Goal: Task Accomplishment & Management: Manage account settings

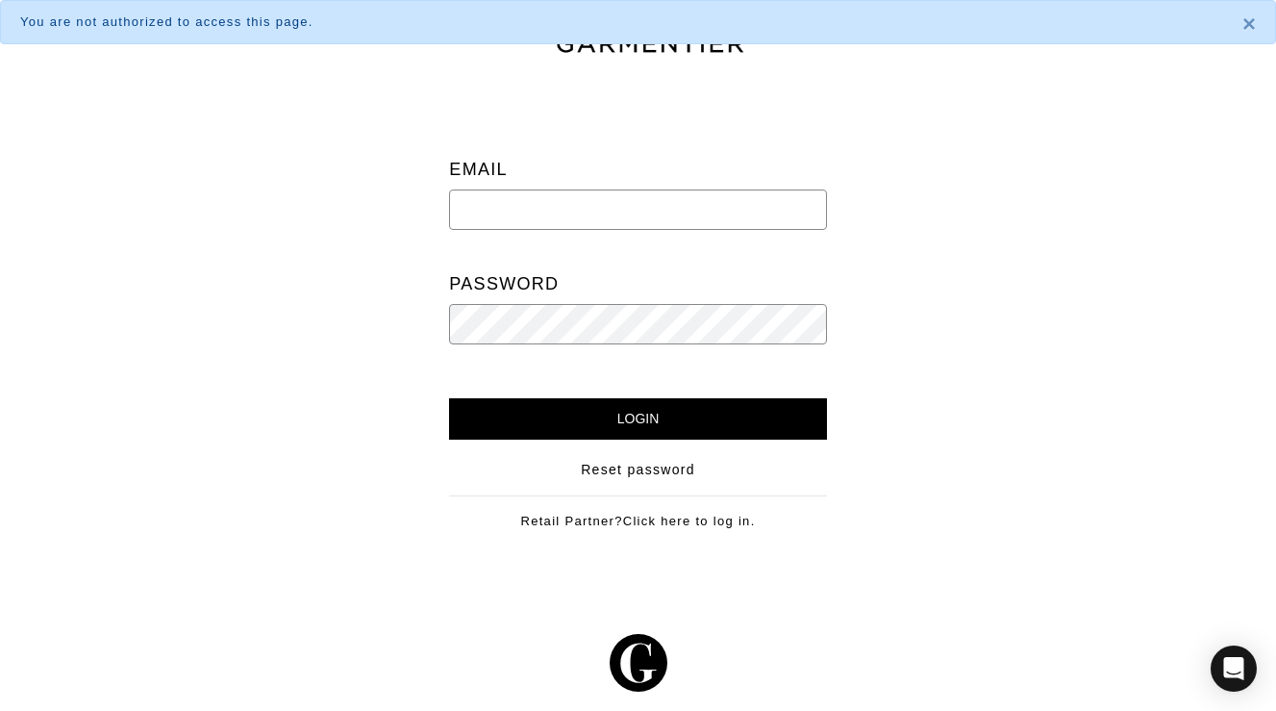
click at [565, 212] on input "email" at bounding box center [637, 209] width 377 height 40
paste input "[PERSON_NAME][EMAIL_ADDRESS][DOMAIN_NAME]"
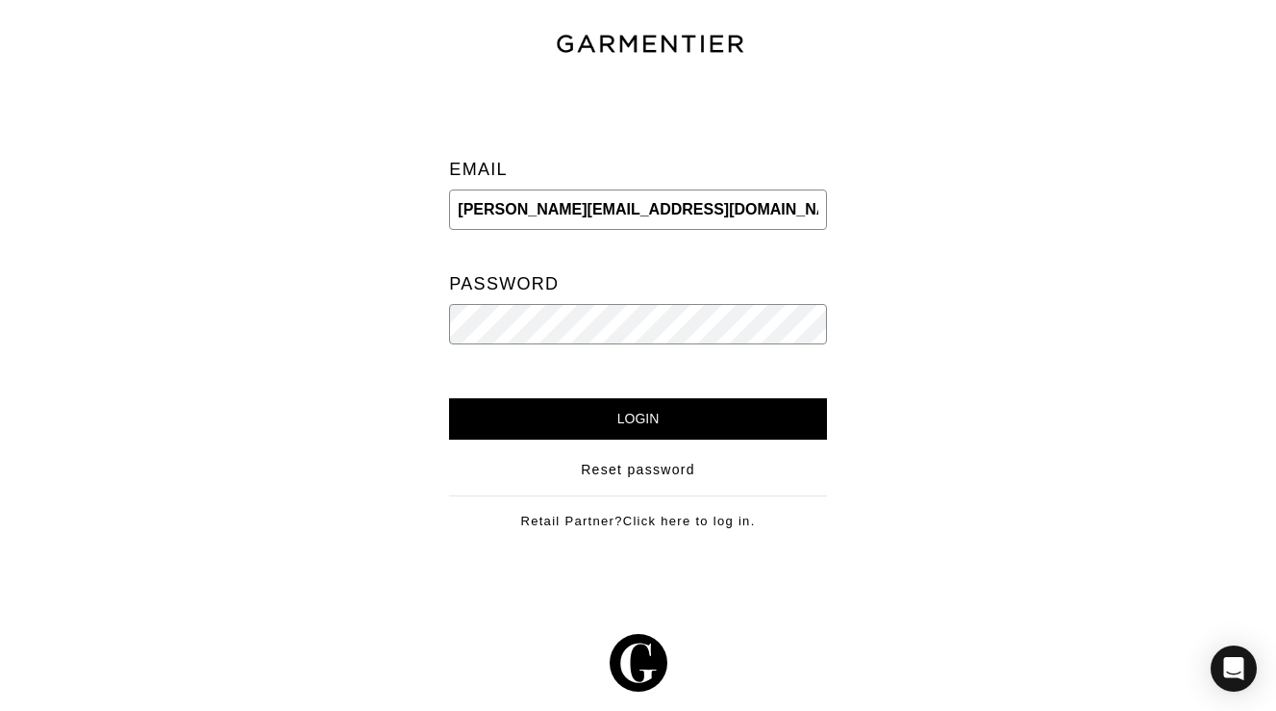
type input "[PERSON_NAME][EMAIL_ADDRESS][DOMAIN_NAME]"
click at [593, 416] on input "Login" at bounding box center [637, 418] width 377 height 41
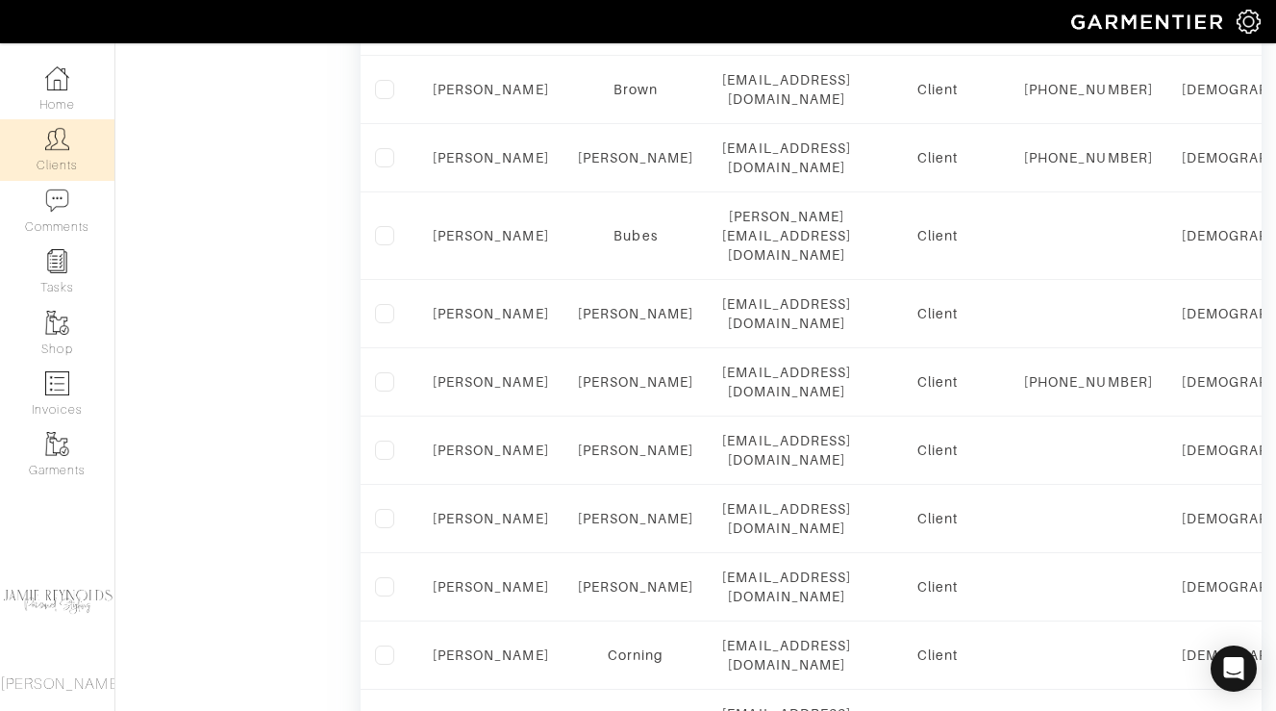
scroll to position [1413, 0]
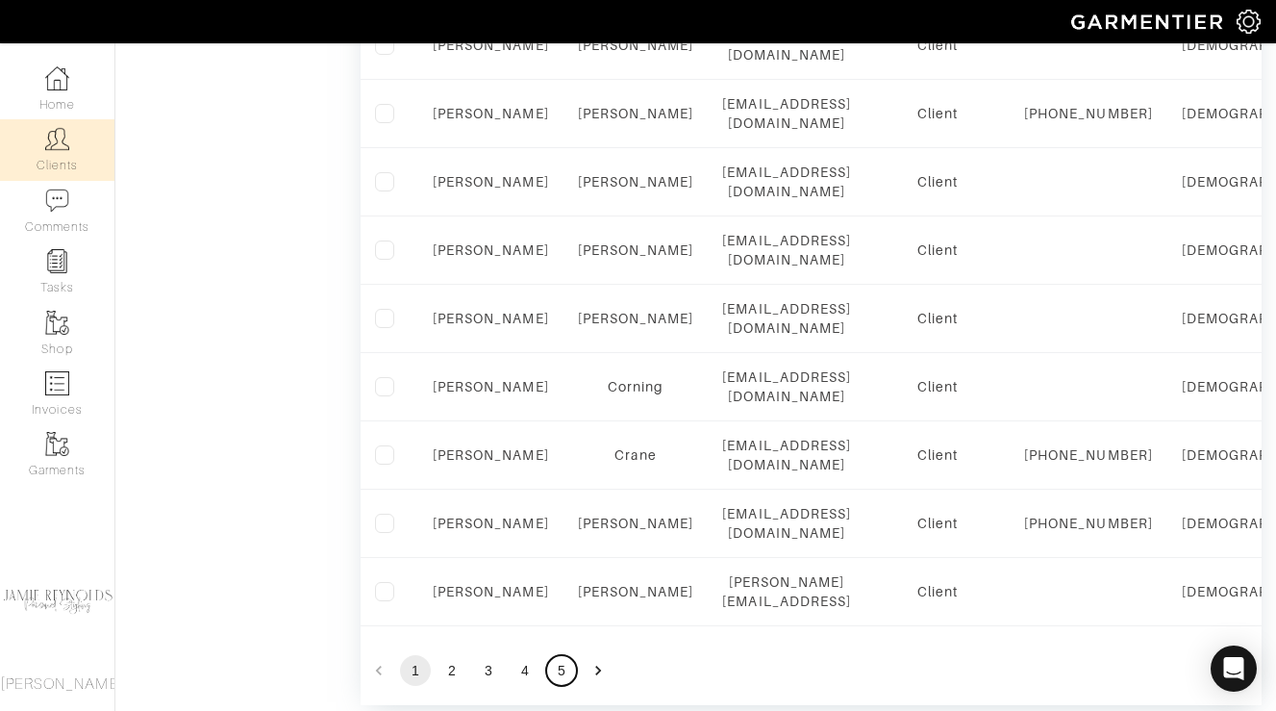
click at [567, 655] on button "5" at bounding box center [561, 670] width 31 height 31
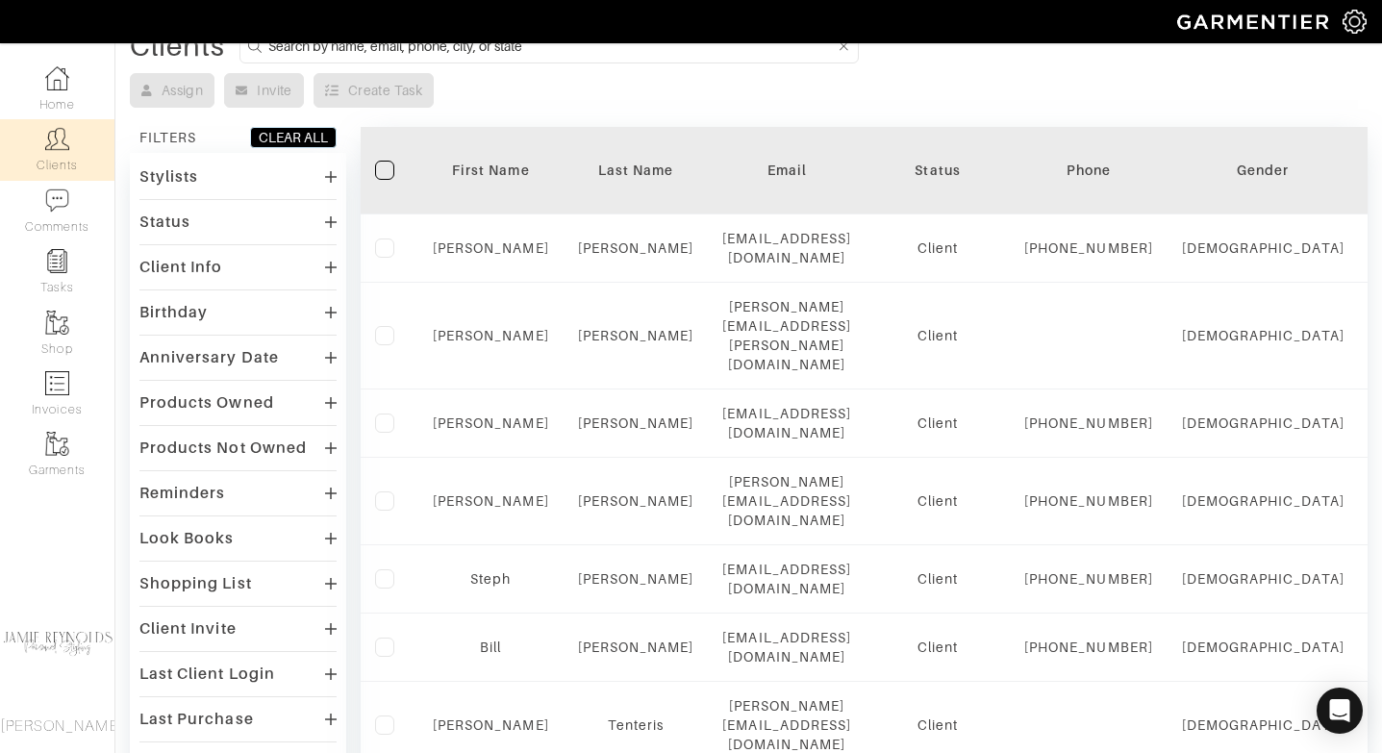
scroll to position [0, 0]
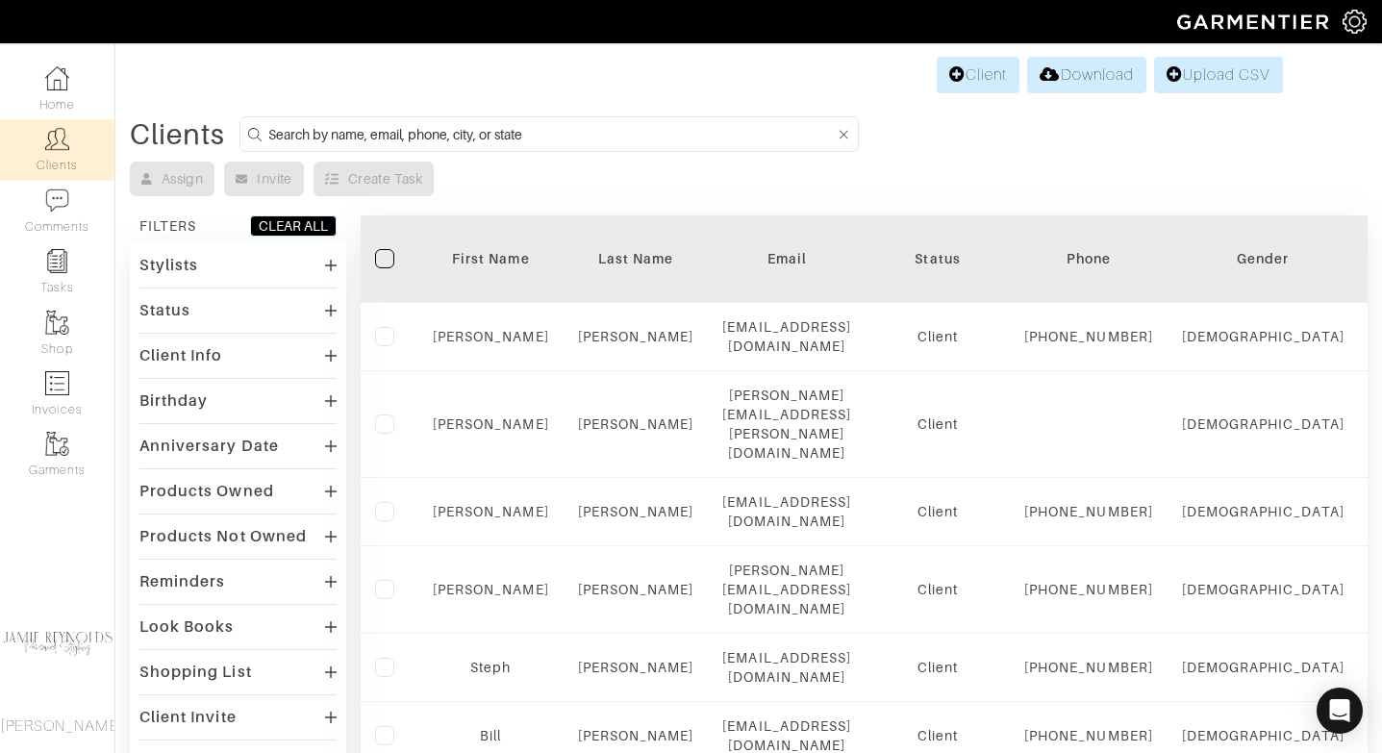
click at [964, 183] on div "Assign Invite Create Task" at bounding box center [749, 179] width 1238 height 35
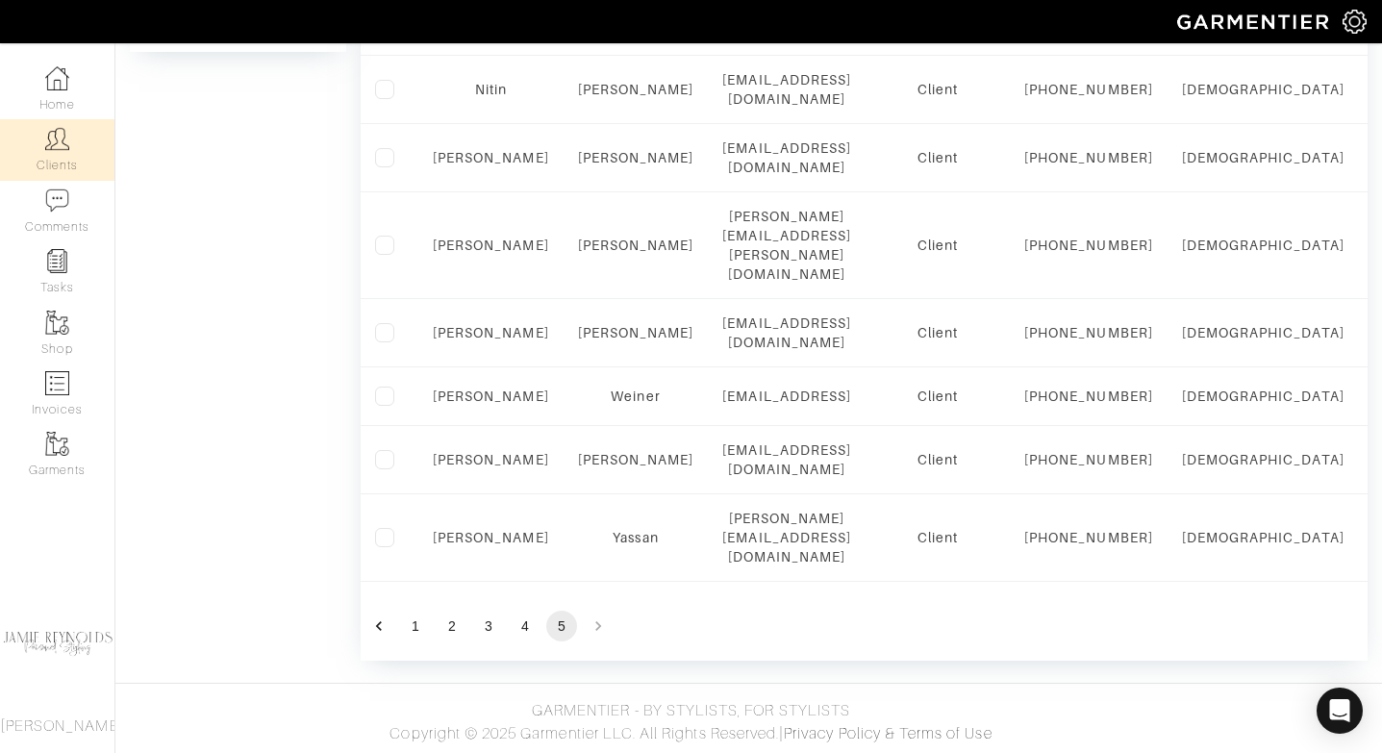
scroll to position [976, 0]
click at [415, 625] on button "1" at bounding box center [415, 626] width 31 height 31
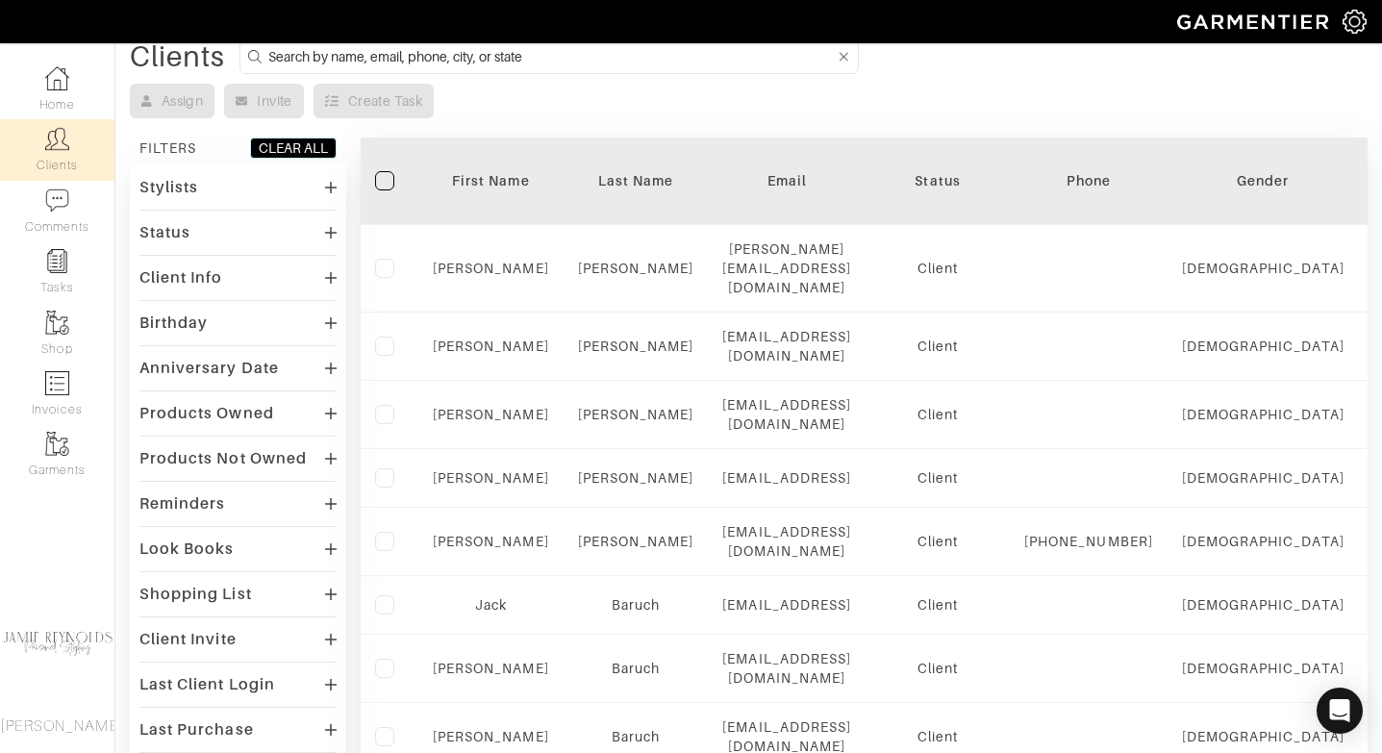
scroll to position [0, 0]
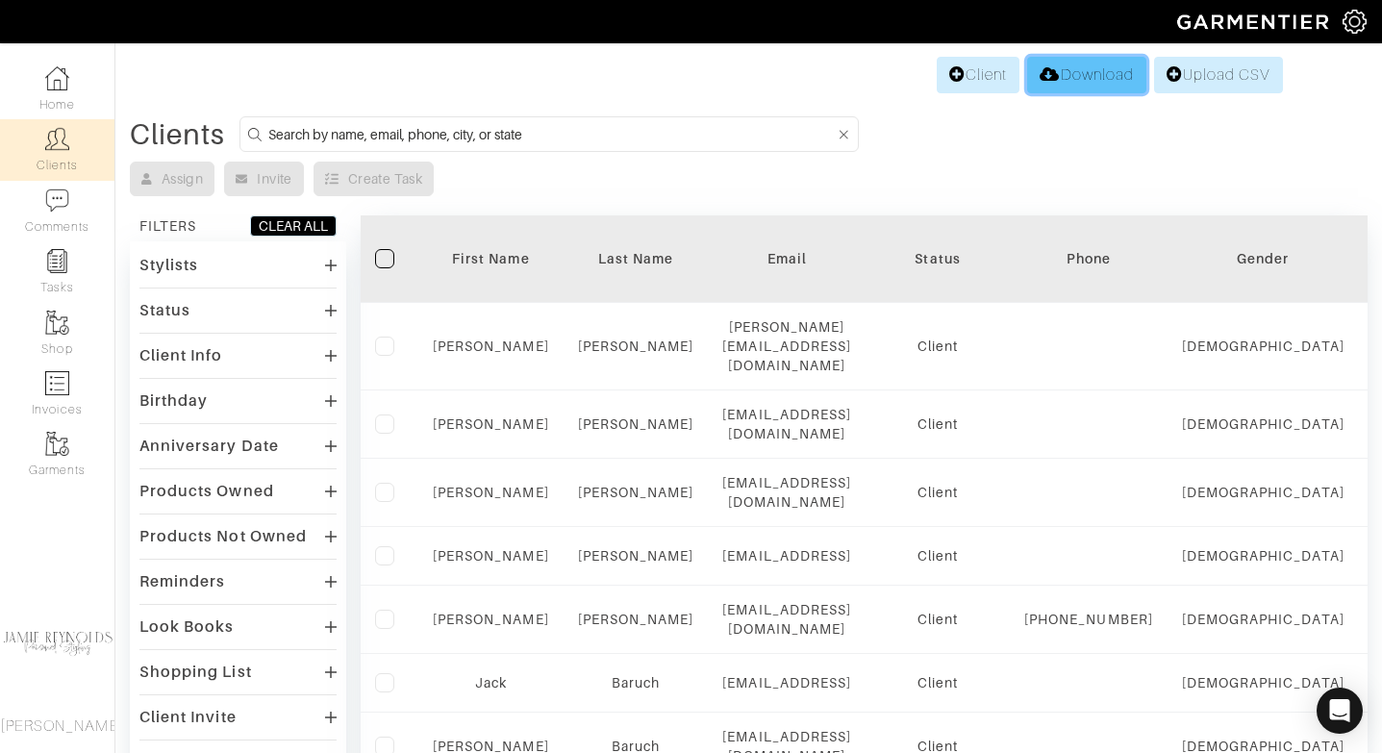
click at [1095, 84] on link "Download" at bounding box center [1086, 75] width 118 height 37
click at [1345, 21] on img at bounding box center [1354, 22] width 24 height 24
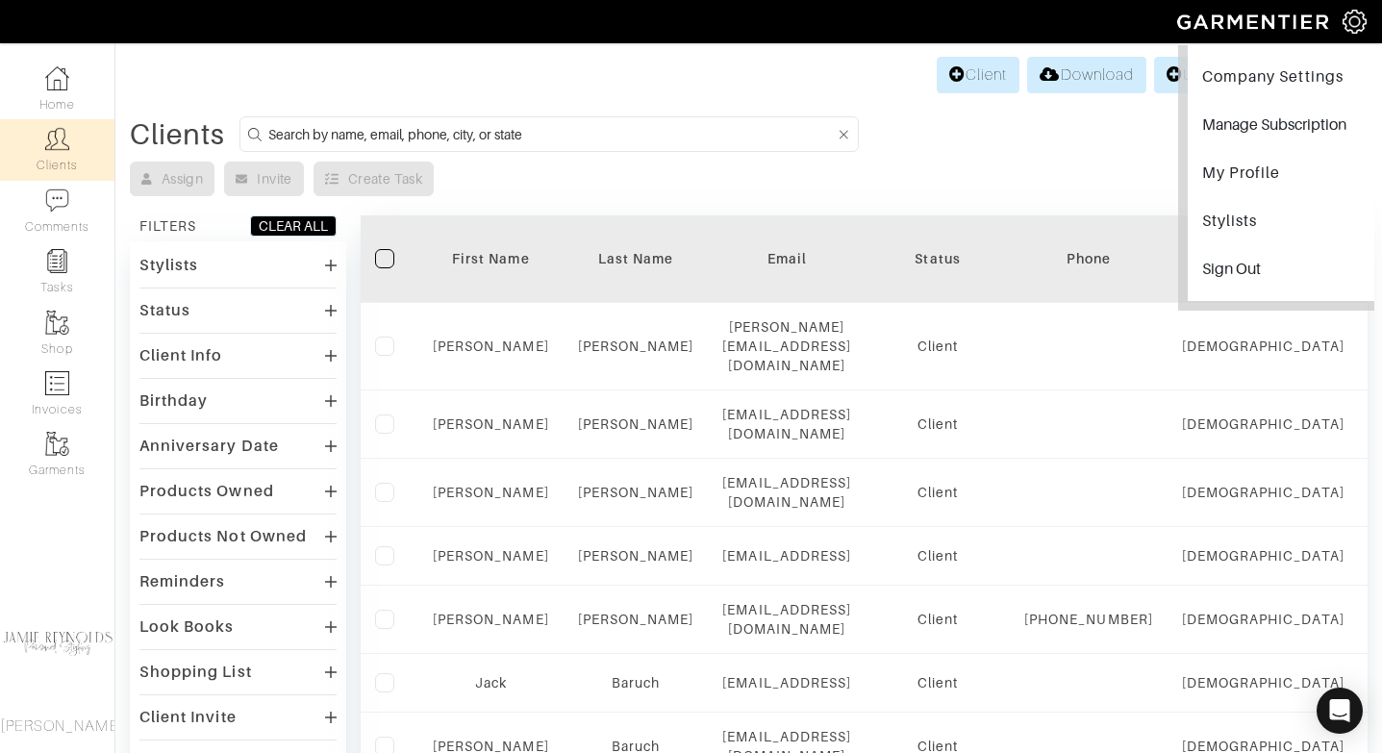
click at [1345, 21] on img at bounding box center [1354, 22] width 24 height 24
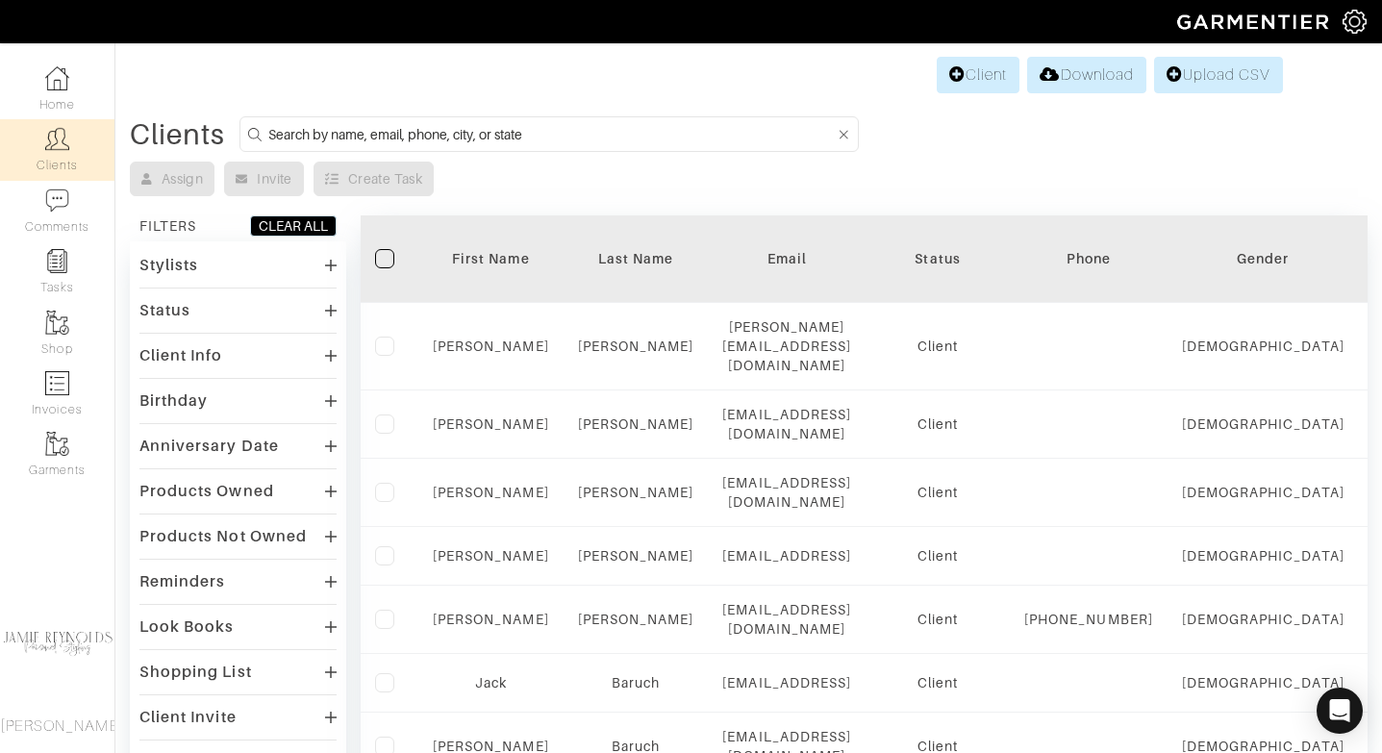
click at [1341, 22] on img at bounding box center [1254, 22] width 175 height 34
click at [1348, 23] on img at bounding box center [1354, 22] width 24 height 24
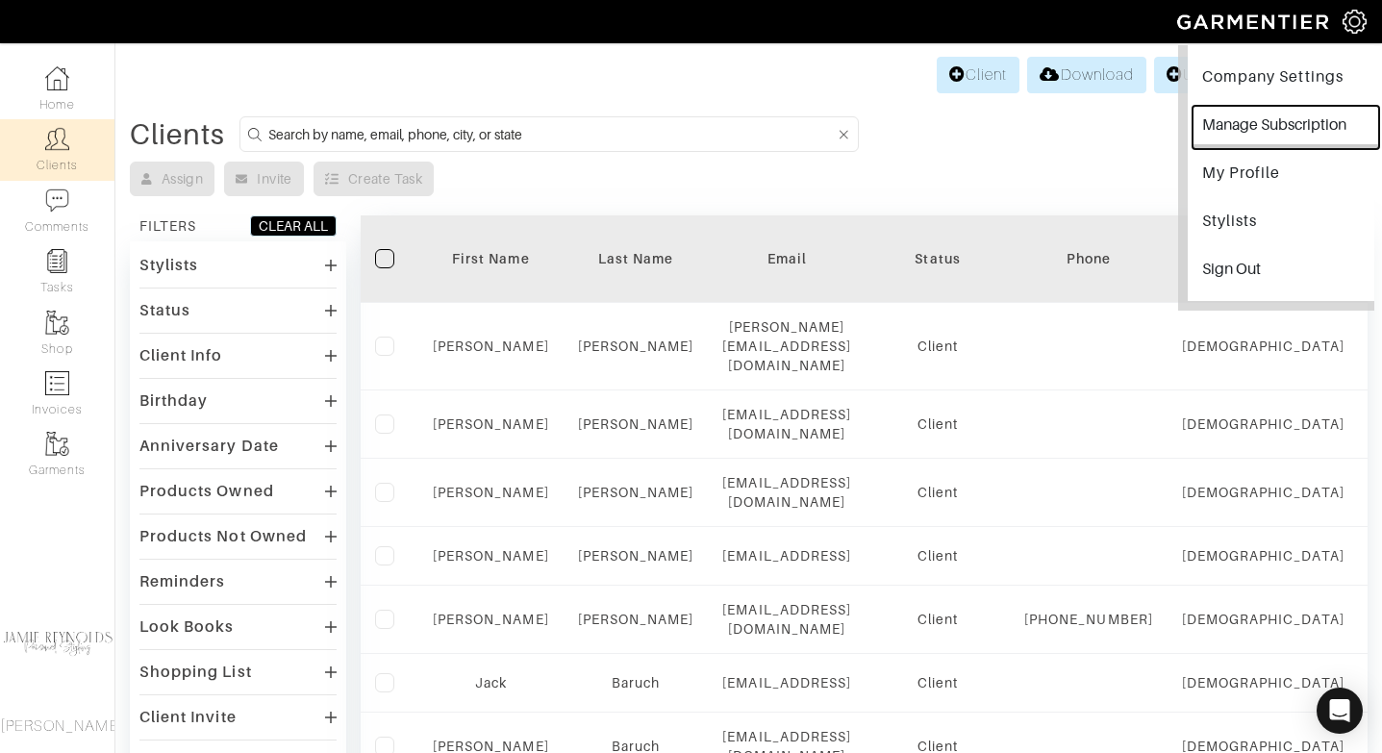
click at [1294, 129] on button "Manage Subscription" at bounding box center [1285, 127] width 187 height 43
